Goal: Find specific page/section: Find specific page/section

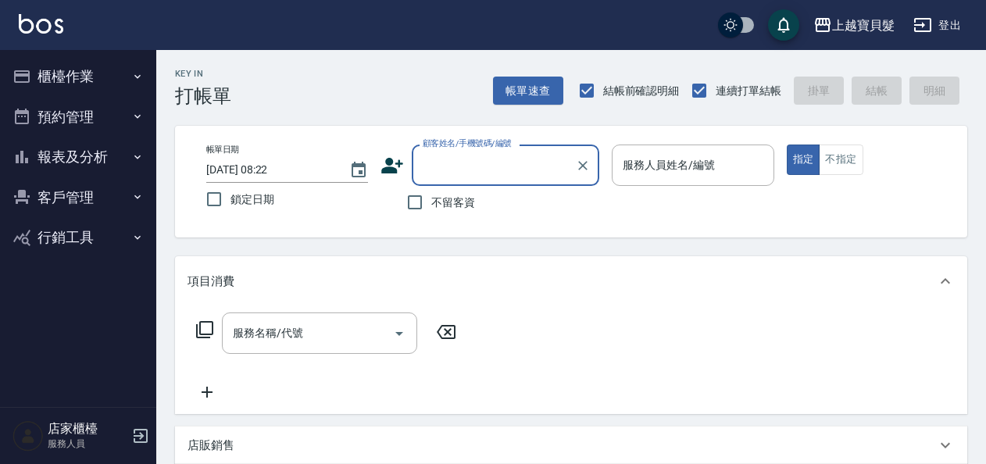
click at [81, 158] on button "報表及分析" at bounding box center [78, 157] width 144 height 41
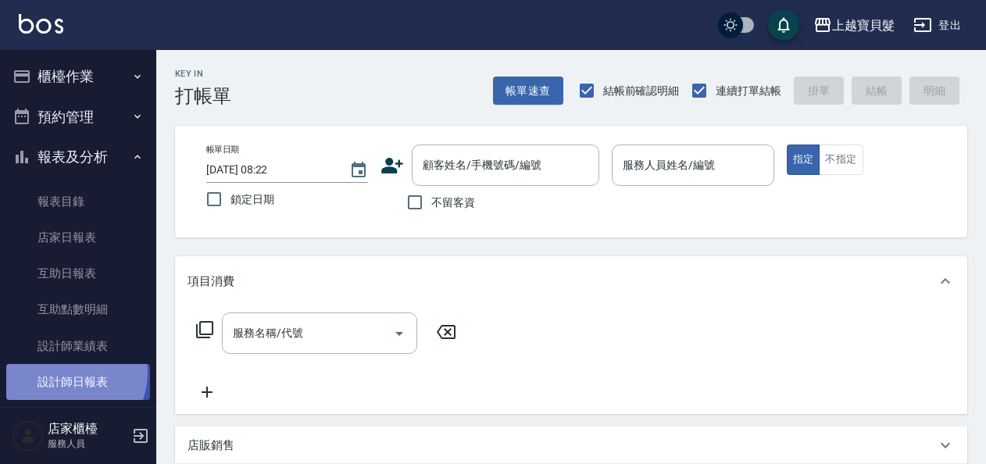
click at [66, 373] on link "設計師日報表" at bounding box center [78, 382] width 144 height 36
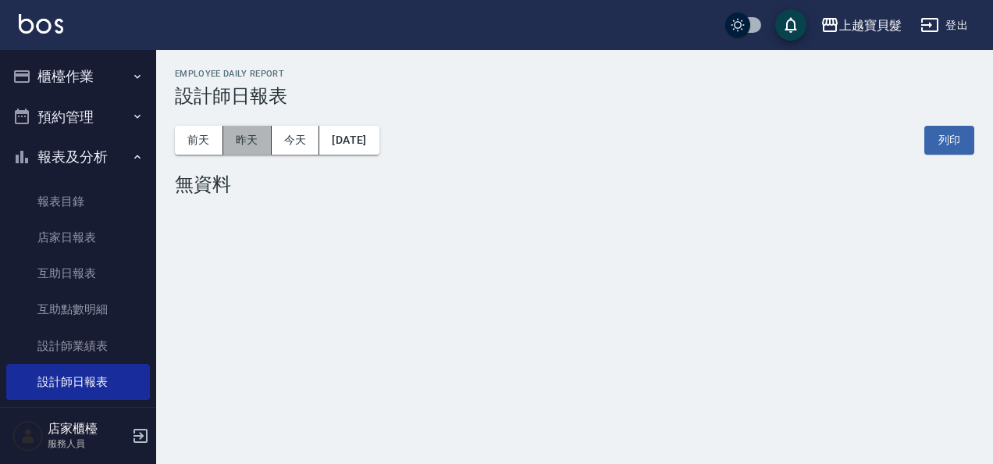
click at [253, 147] on button "昨天" at bounding box center [247, 140] width 48 height 29
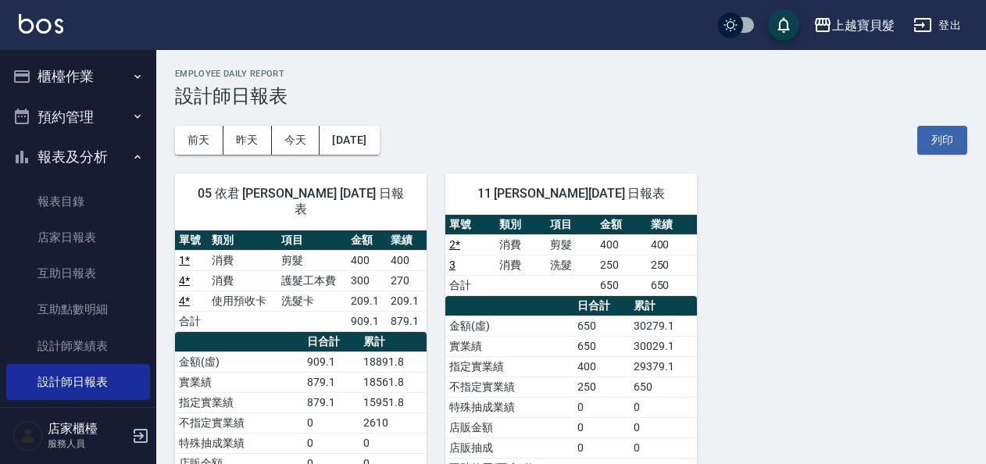
click at [47, 72] on button "櫃檯作業" at bounding box center [78, 76] width 144 height 41
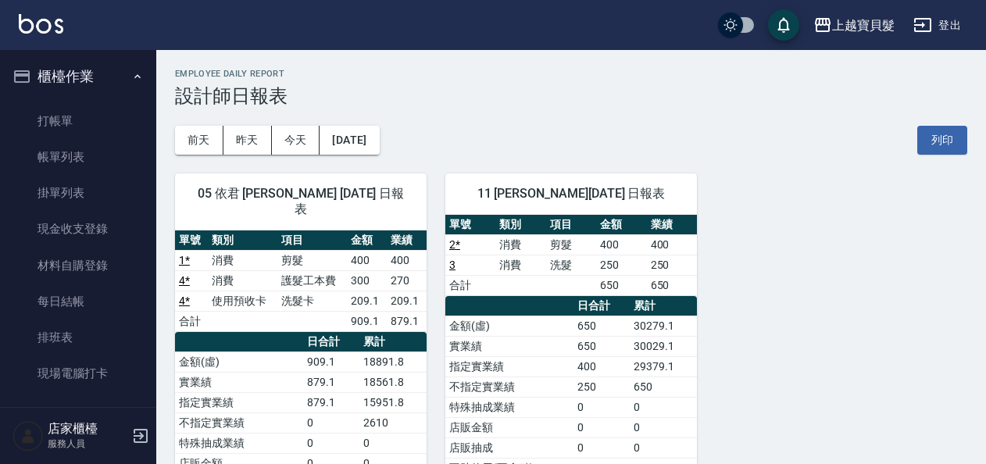
click at [53, 97] on ul "打帳單 帳單列表 掛單列表 現金收支登錄 材料自購登錄 每日結帳 排班表 現場電腦打卡" at bounding box center [78, 247] width 144 height 301
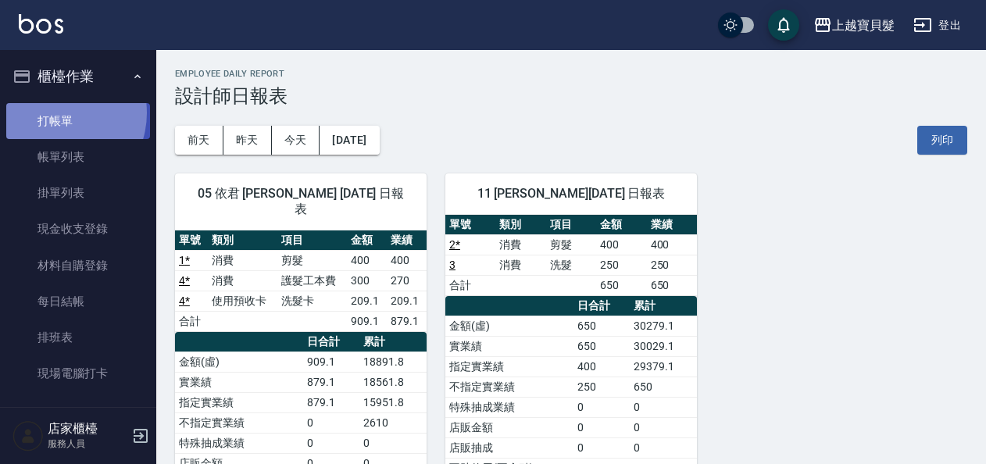
click at [53, 112] on link "打帳單" at bounding box center [78, 121] width 144 height 36
